Goal: Task Accomplishment & Management: Use online tool/utility

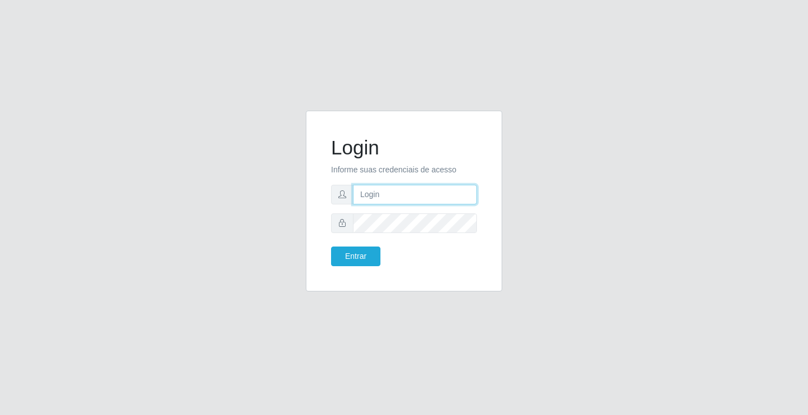
click at [401, 197] on input "text" at bounding box center [415, 195] width 124 height 20
type input "zivaneide@ideal"
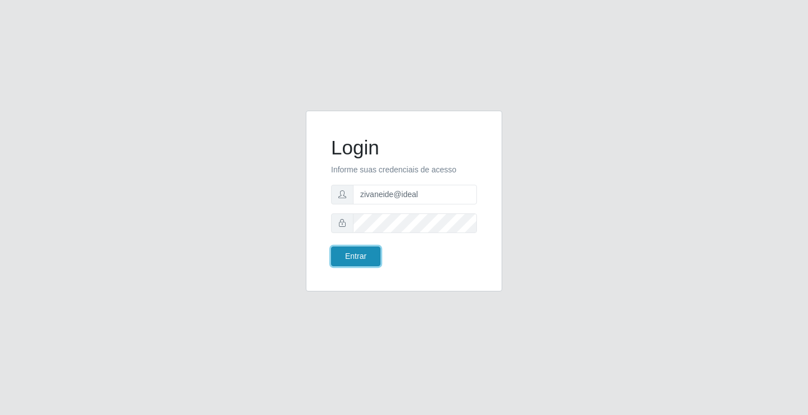
click at [342, 255] on button "Entrar" at bounding box center [355, 256] width 49 height 20
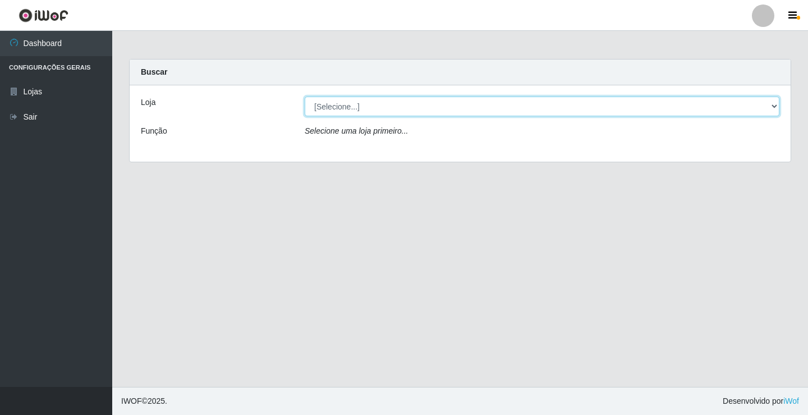
click at [775, 104] on select "[Selecione...] Ideal - Conceição" at bounding box center [542, 106] width 475 height 20
select select "231"
click at [305, 96] on select "[Selecione...] Ideal - Conceição" at bounding box center [542, 106] width 475 height 20
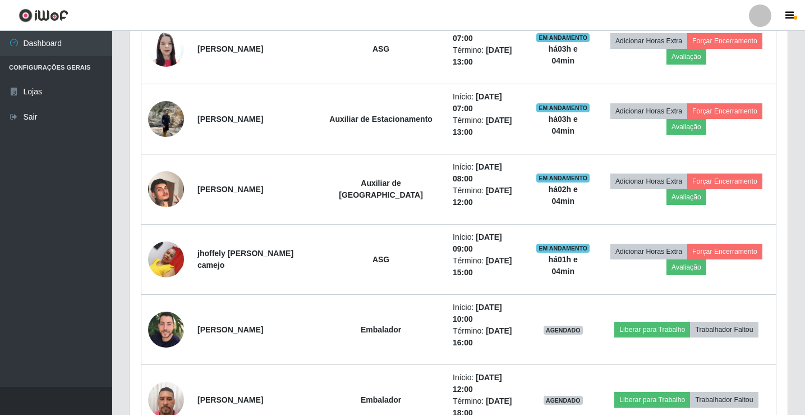
scroll to position [561, 0]
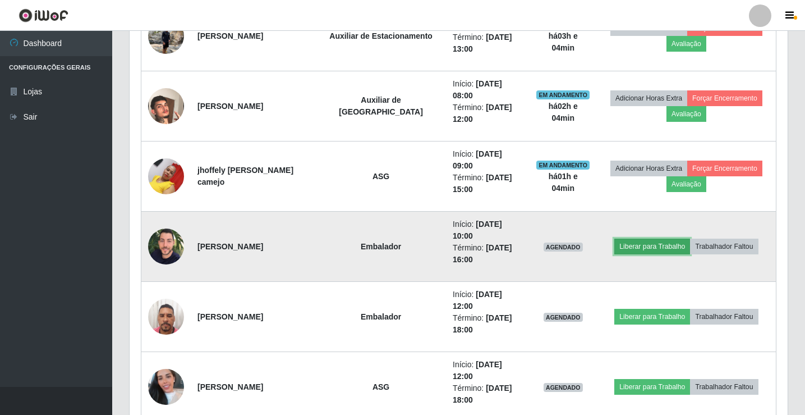
click at [618, 238] on button "Liberar para Trabalho" at bounding box center [652, 246] width 76 height 16
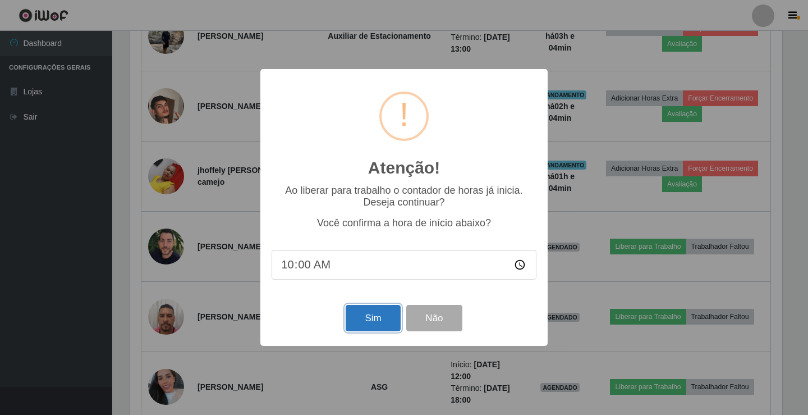
click at [392, 320] on button "Sim" at bounding box center [373, 318] width 54 height 26
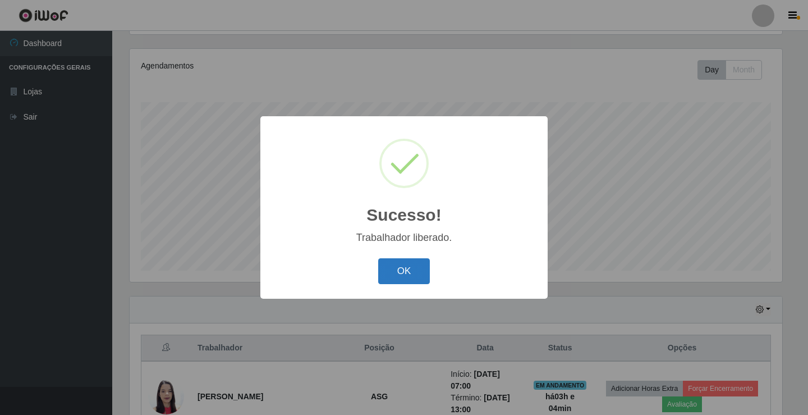
click at [415, 264] on button "OK" at bounding box center [404, 271] width 52 height 26
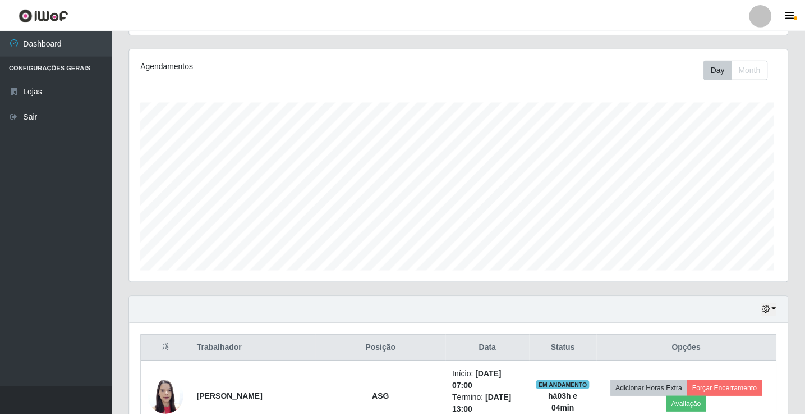
scroll to position [233, 658]
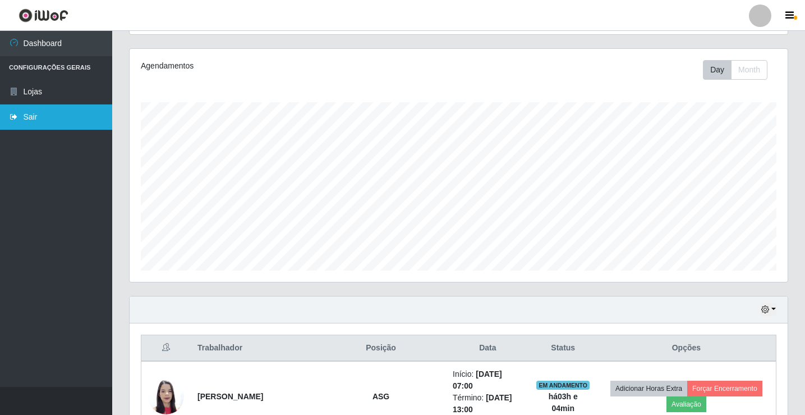
click at [53, 120] on link "Sair" at bounding box center [56, 116] width 112 height 25
